Goal: Task Accomplishment & Management: Manage account settings

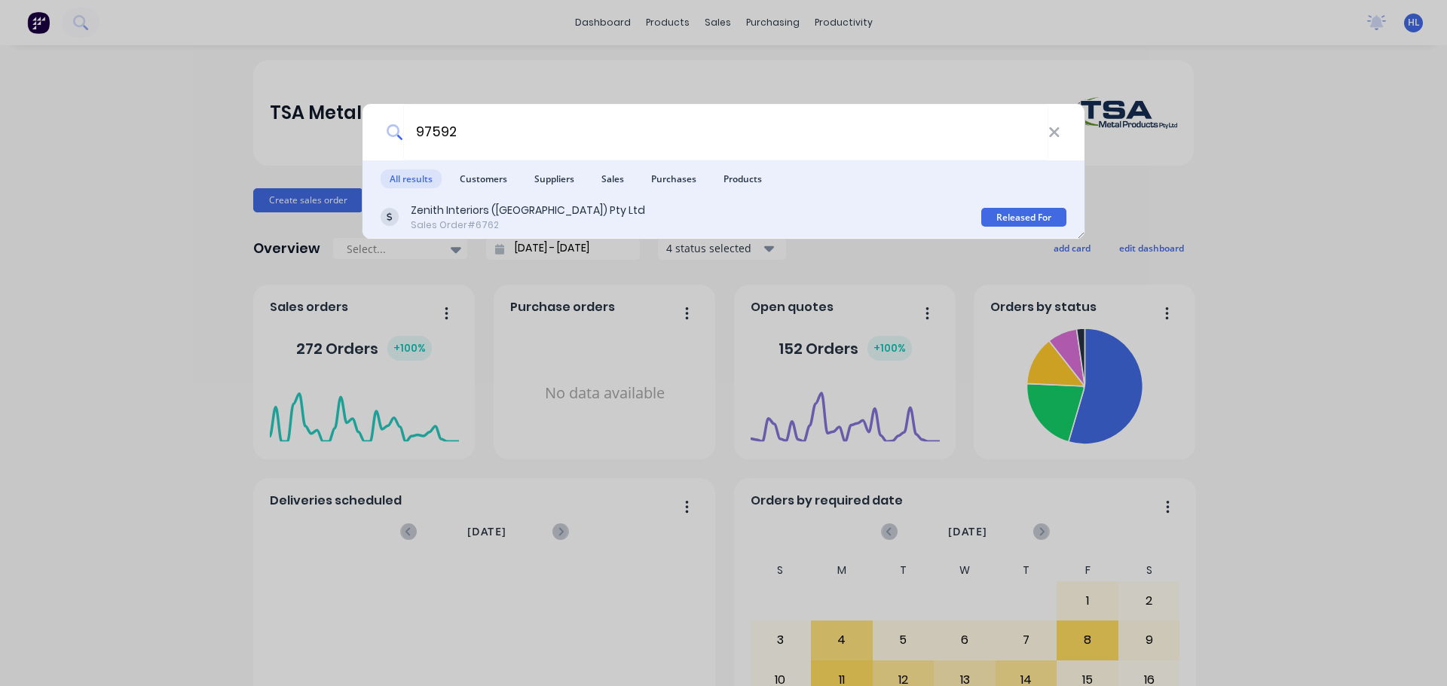
type input "97592"
click at [506, 218] on div "Zenith Interiors ([GEOGRAPHIC_DATA]) Pty Ltd" at bounding box center [528, 211] width 234 height 16
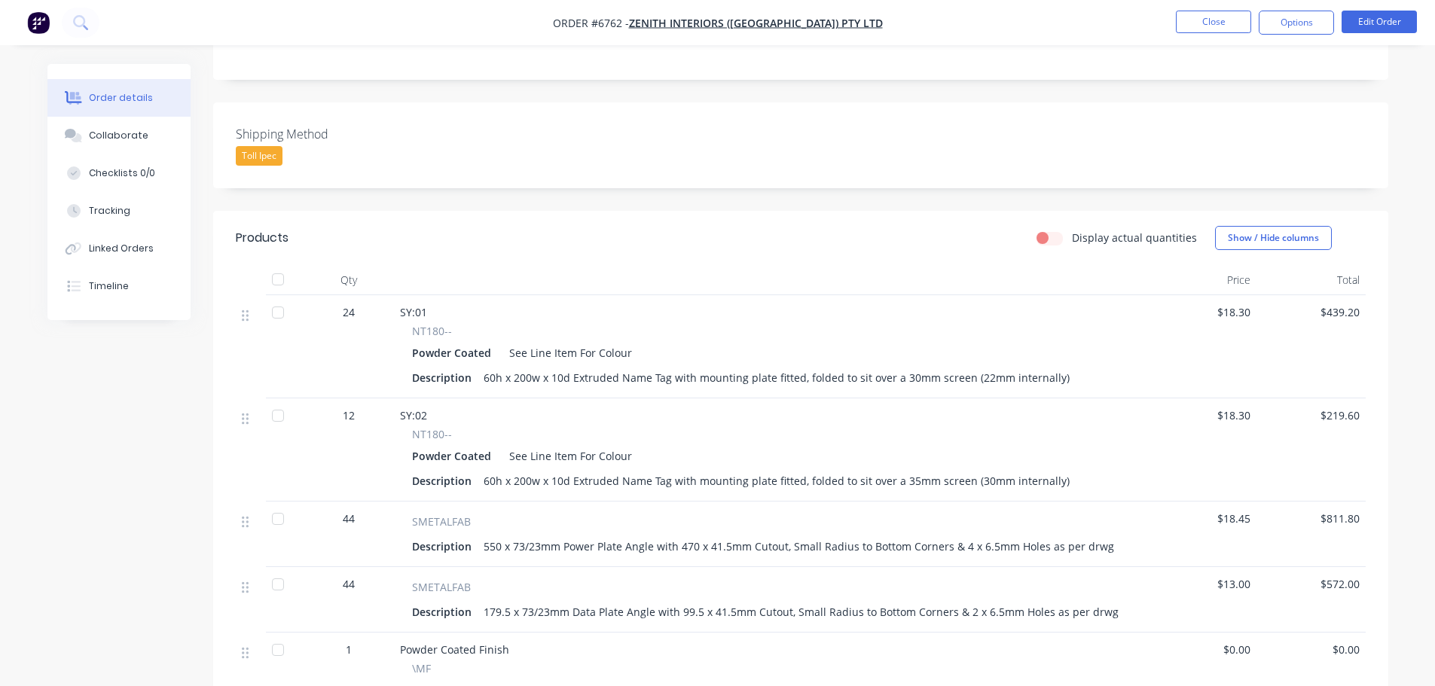
scroll to position [377, 0]
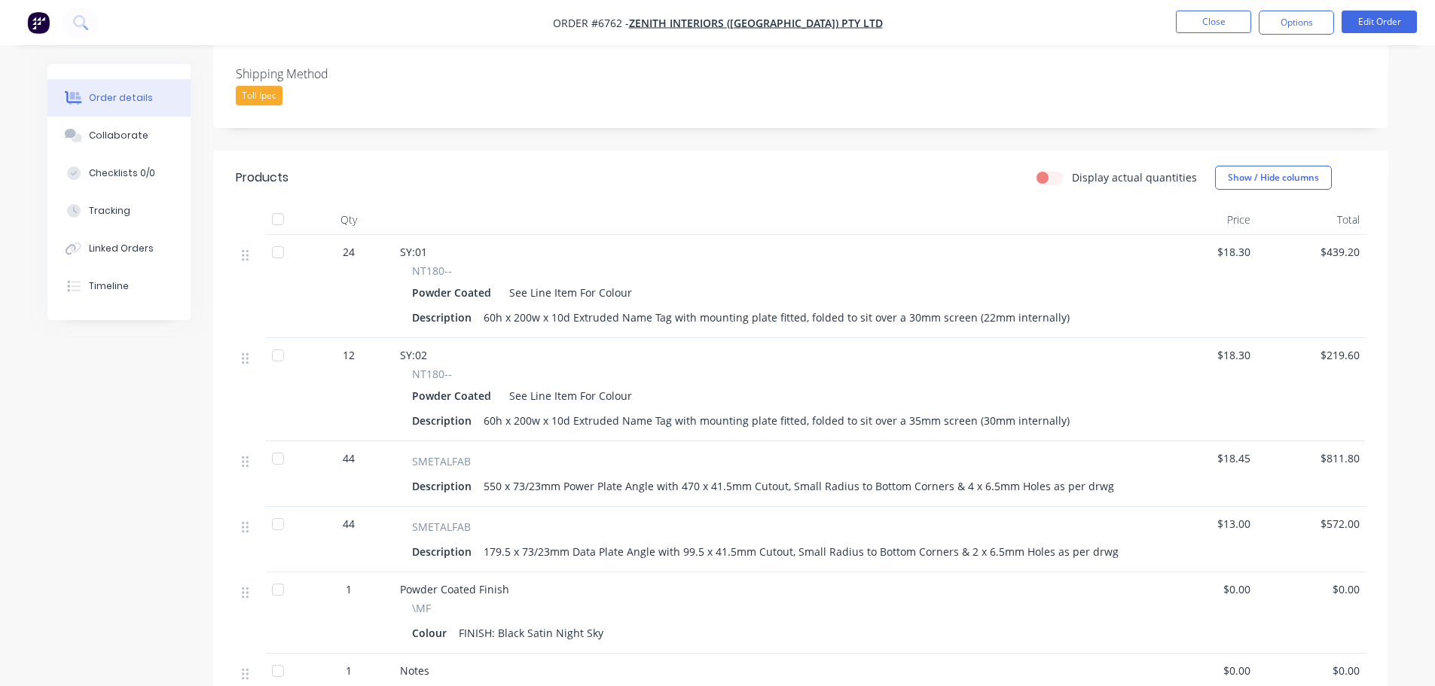
click at [36, 27] on img "button" at bounding box center [38, 22] width 23 height 23
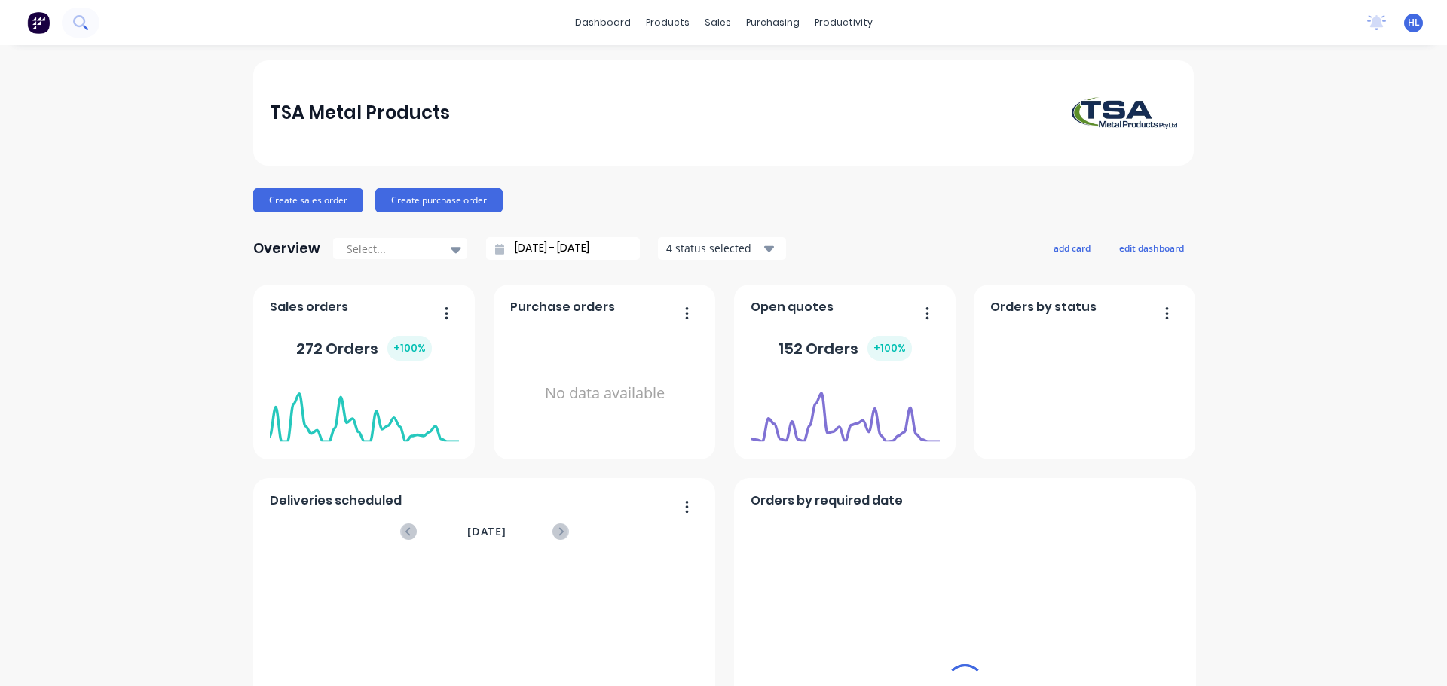
click at [79, 20] on icon at bounding box center [80, 22] width 14 height 14
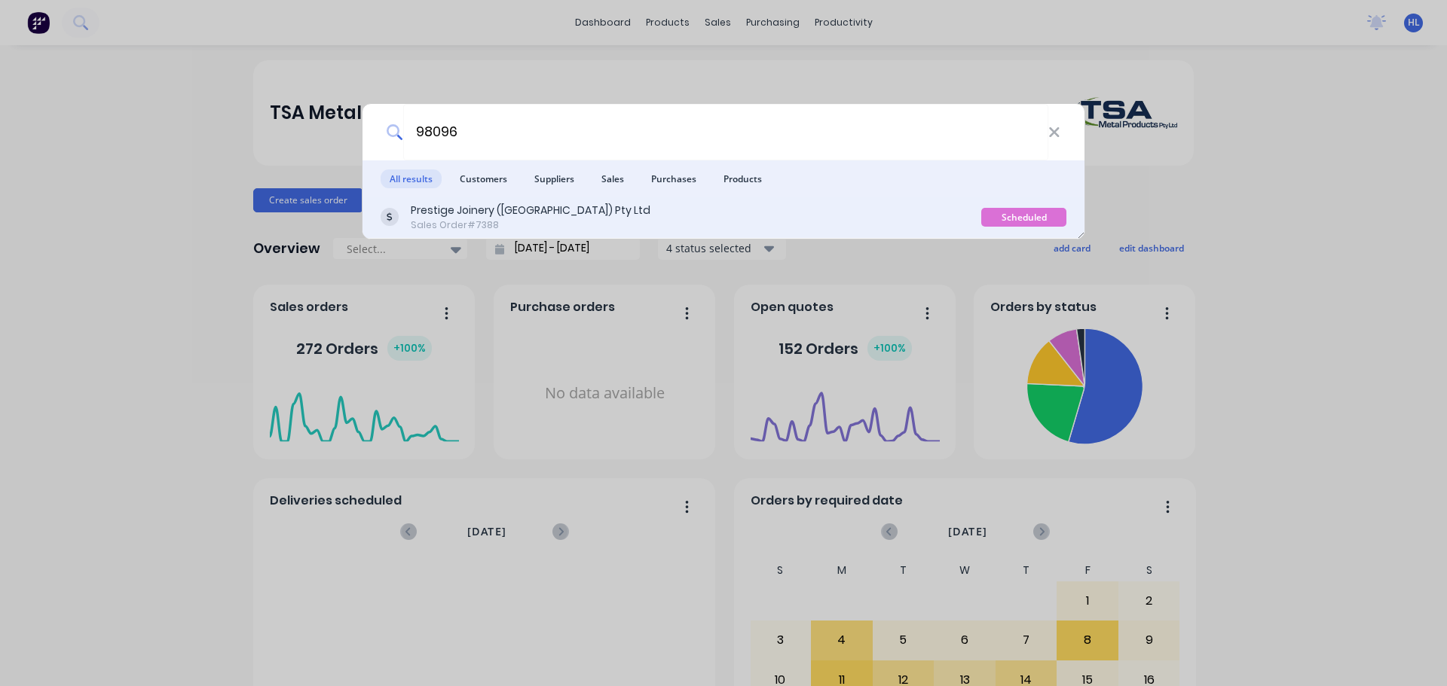
type input "98096"
click at [573, 221] on div "Prestige Joinery ([GEOGRAPHIC_DATA]) Pty Ltd Sales Order #7388" at bounding box center [681, 217] width 601 height 29
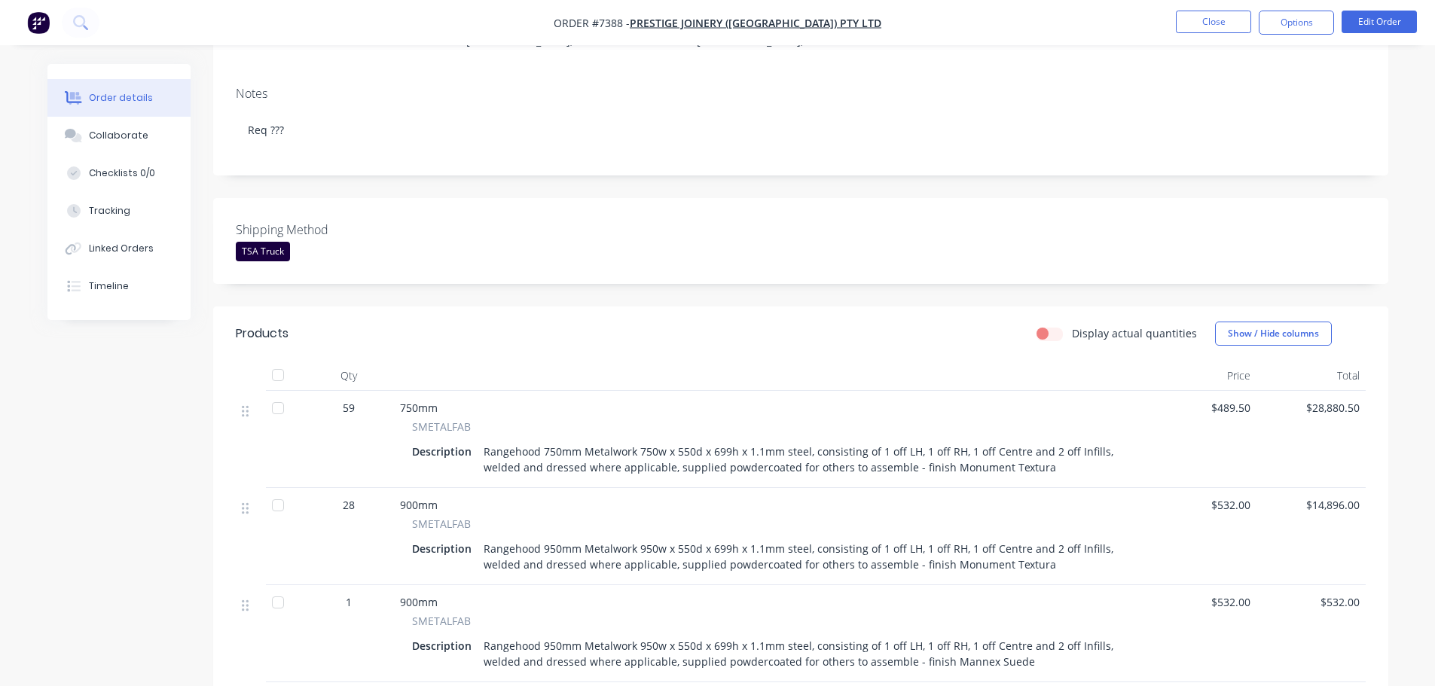
scroll to position [226, 0]
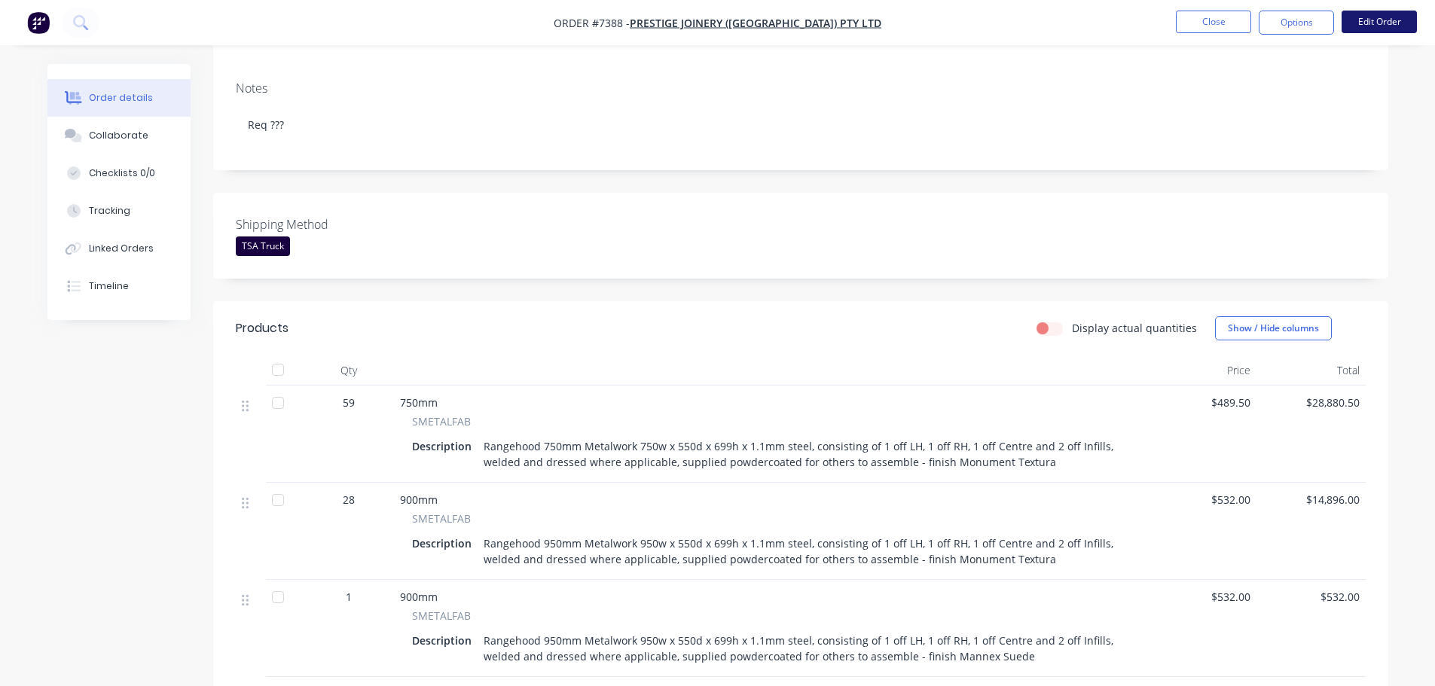
click at [1384, 23] on button "Edit Order" at bounding box center [1379, 22] width 75 height 23
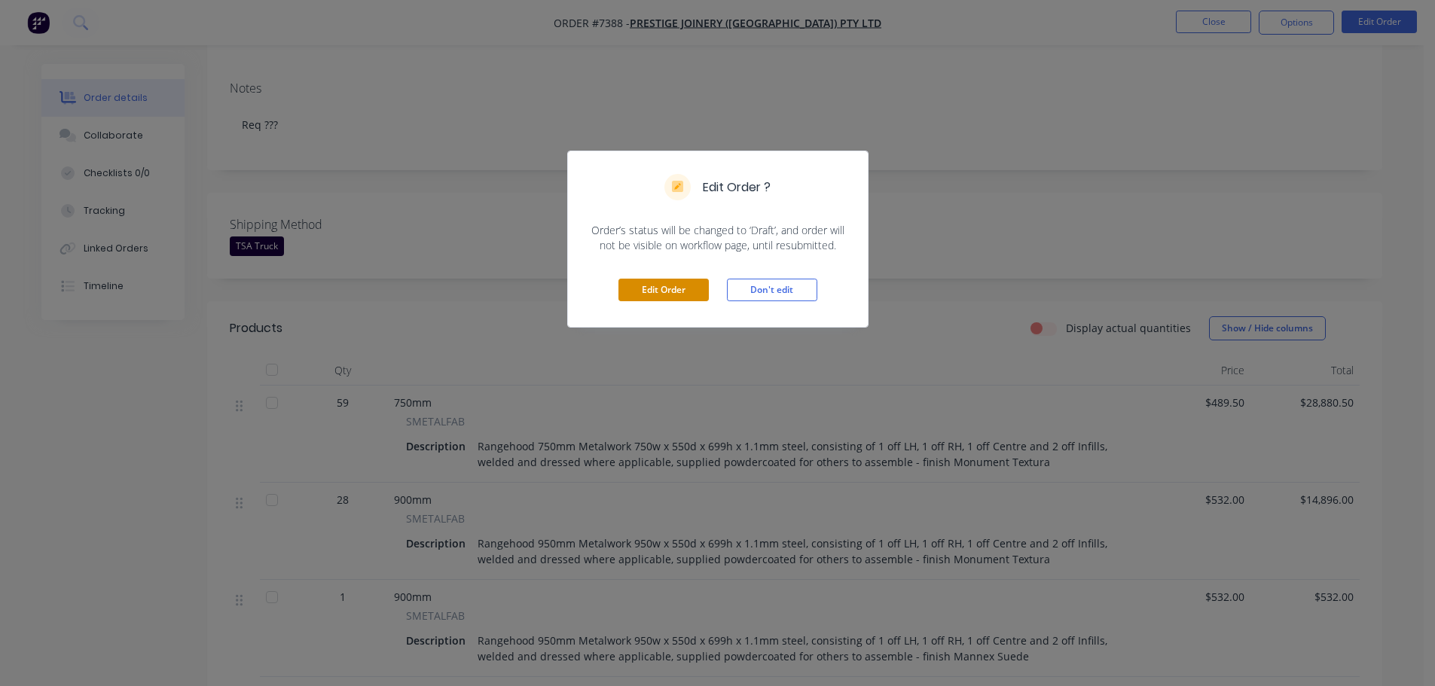
click at [651, 289] on button "Edit Order" at bounding box center [664, 290] width 90 height 23
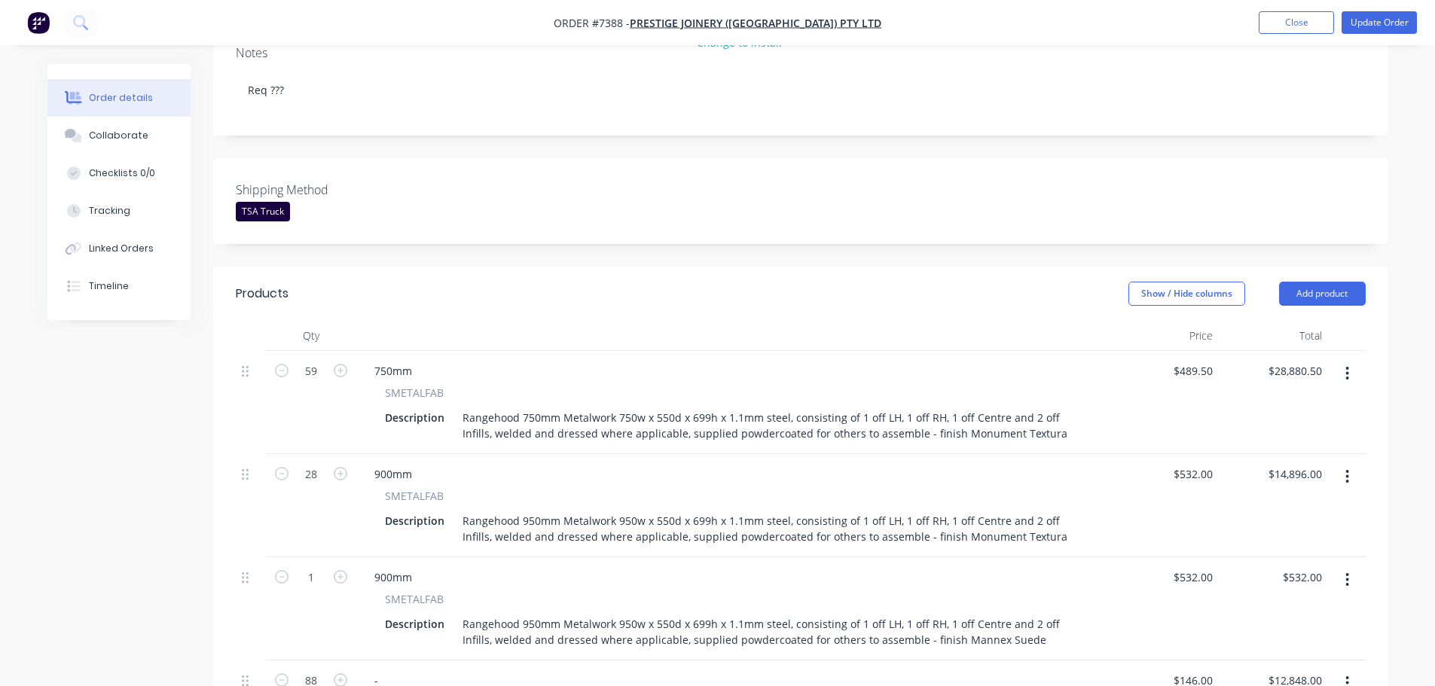
scroll to position [301, 0]
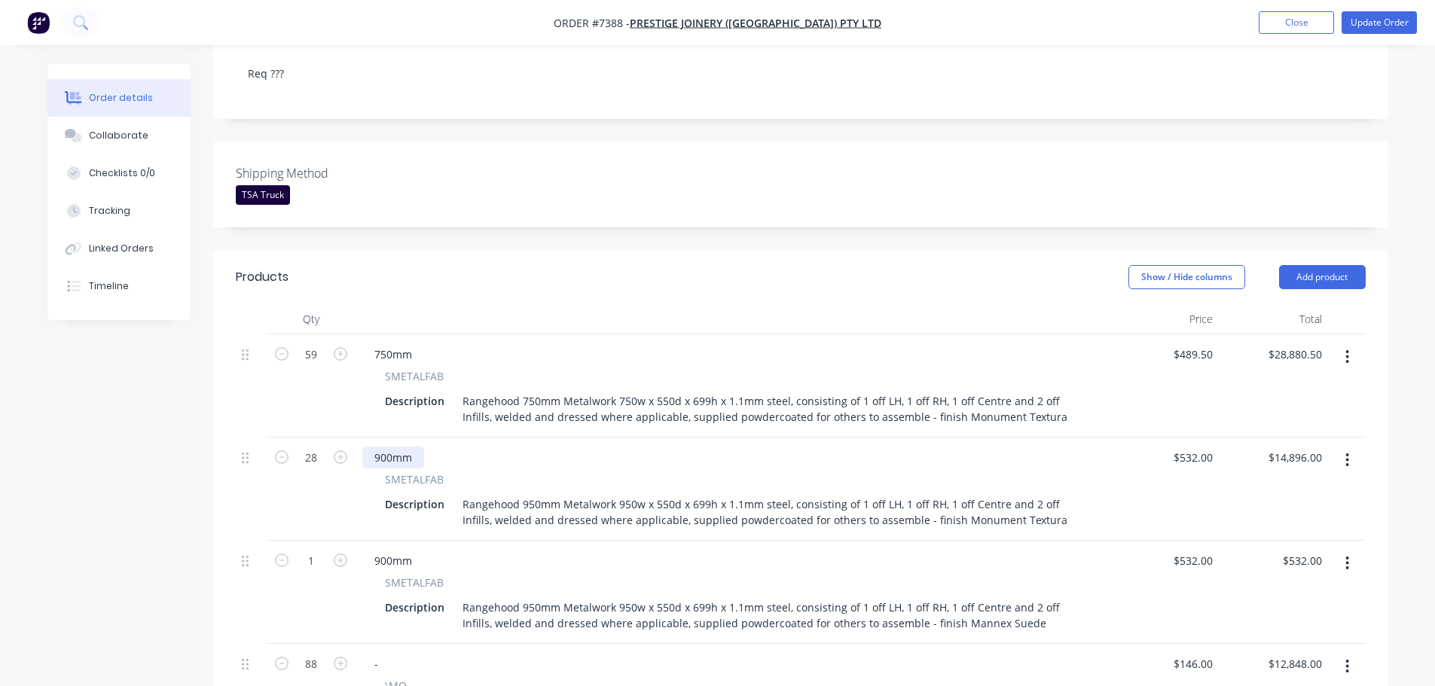
click at [386, 447] on div "900mm" at bounding box center [393, 458] width 62 height 22
click at [387, 550] on div "900mm" at bounding box center [393, 561] width 62 height 22
drag, startPoint x: 198, startPoint y: 563, endPoint x: 181, endPoint y: 560, distance: 17.6
click at [197, 561] on div "Created by [PERSON_NAME] Created [DATE] Required [DATE] Assigned to HL MYOB Ord…" at bounding box center [717, 594] width 1341 height 1663
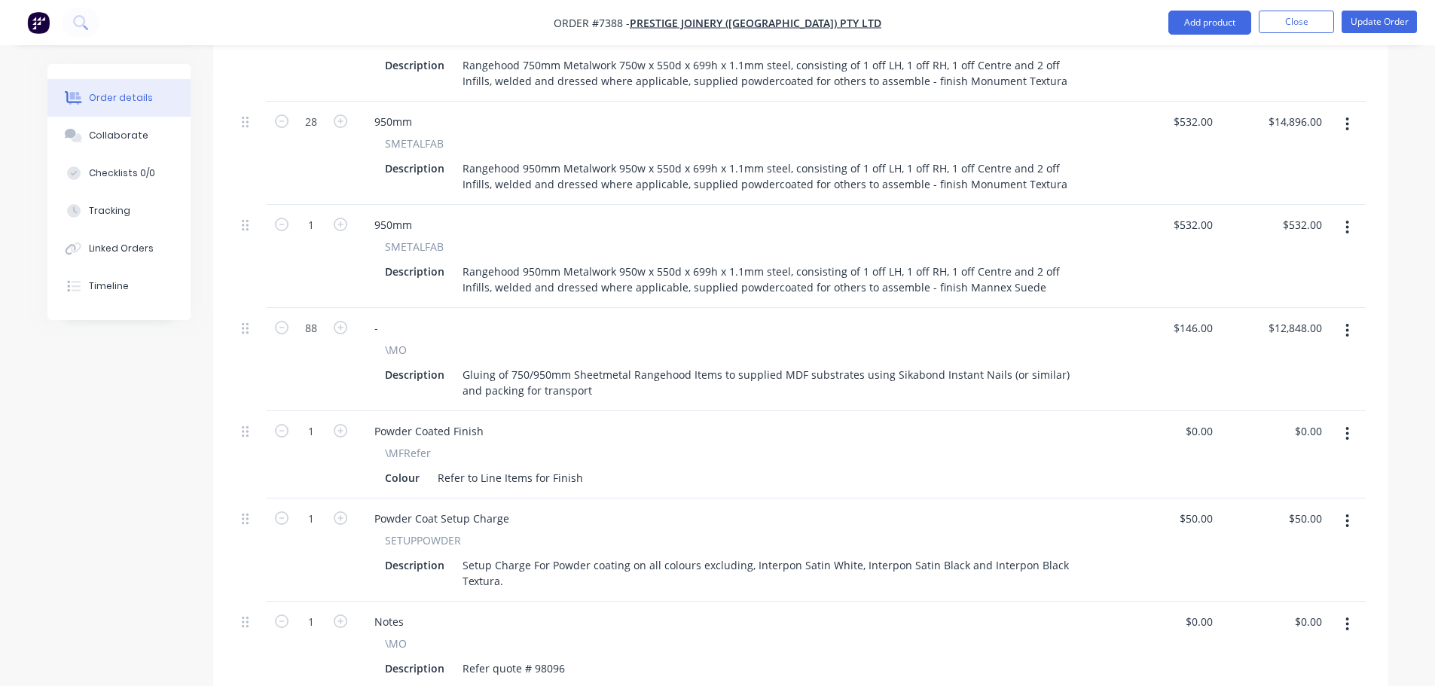
scroll to position [527, 0]
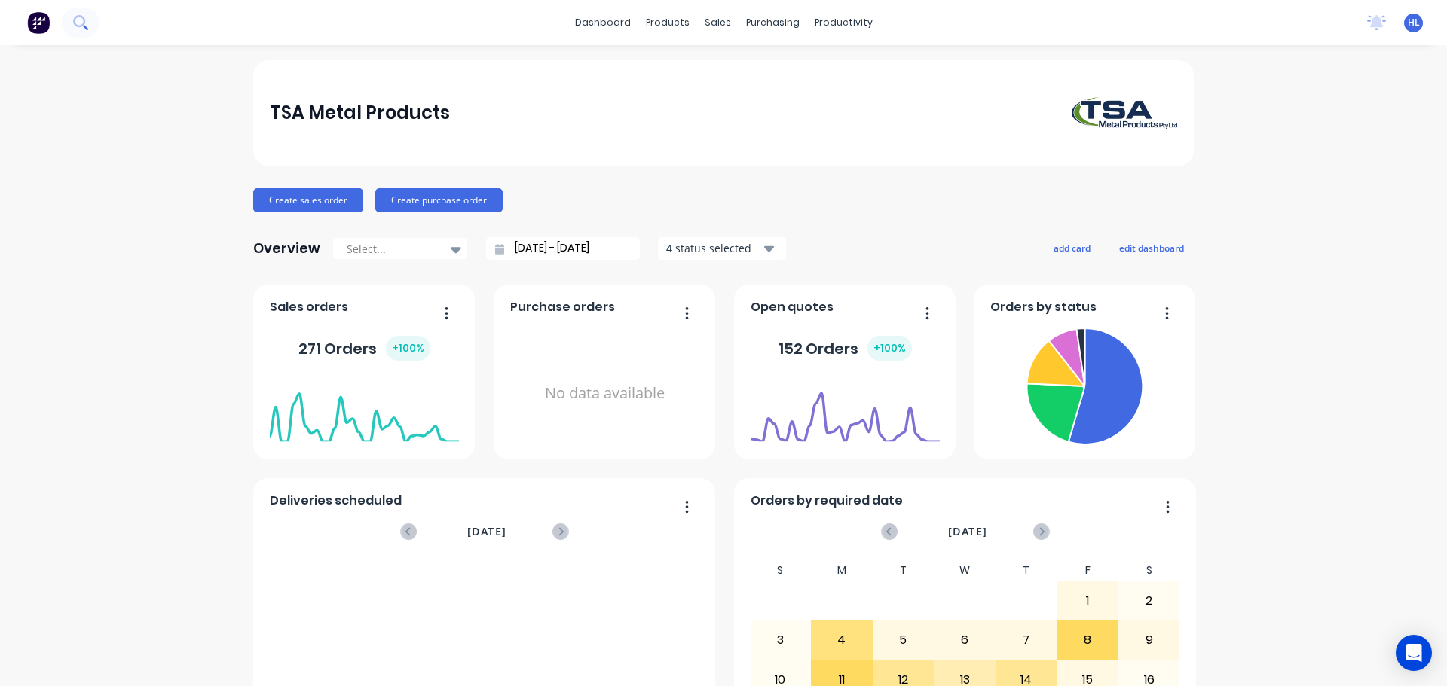
click at [80, 17] on icon at bounding box center [79, 21] width 12 height 12
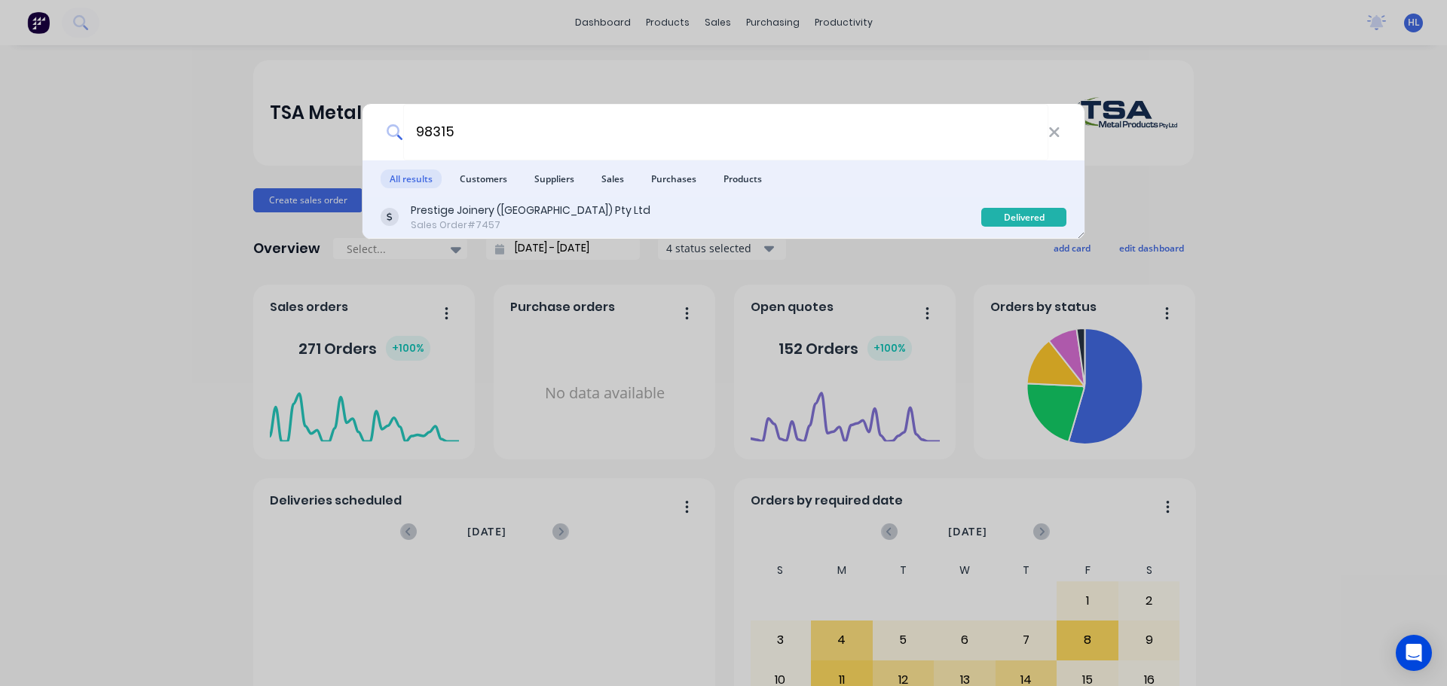
type input "98315"
click at [582, 197] on div "Prestige Joinery (NSW) Pty Ltd Sales Order #7457 Delivered" at bounding box center [723, 218] width 722 height 42
click at [484, 222] on div "Sales Order #7457" at bounding box center [531, 226] width 240 height 14
